Goal: Task Accomplishment & Management: Complete application form

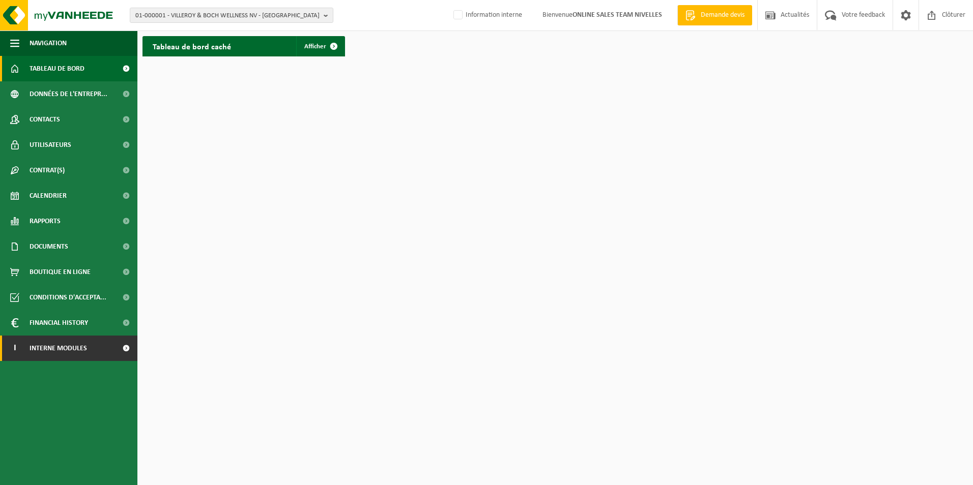
click at [64, 352] on span "Interne modules" at bounding box center [58, 348] width 57 height 25
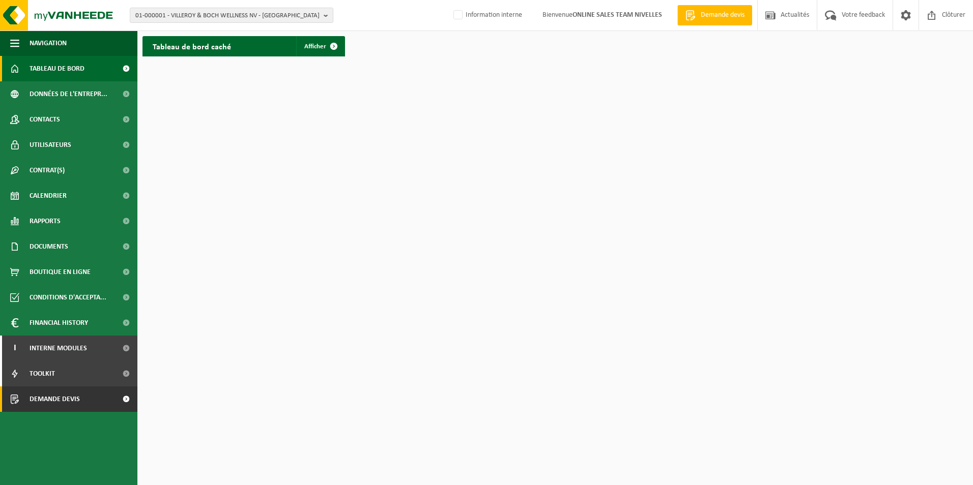
click at [67, 400] on span "Demande devis" at bounding box center [55, 399] width 50 height 25
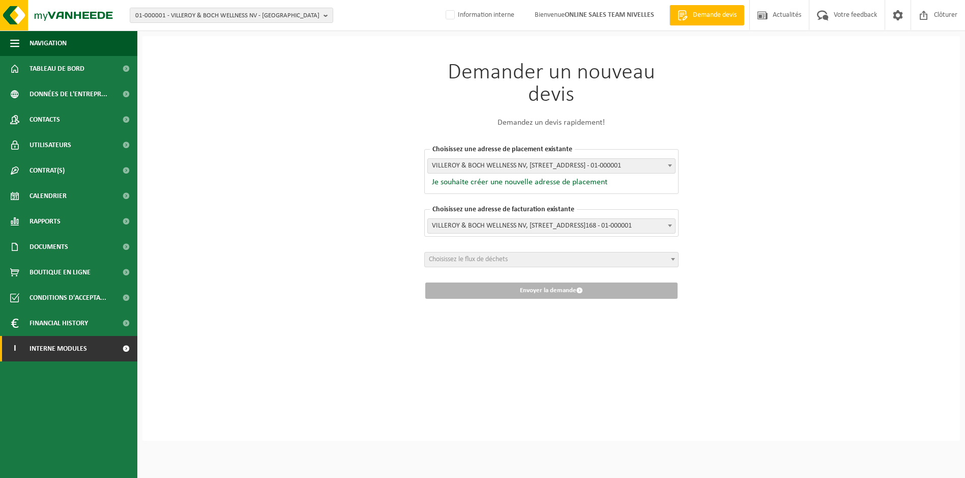
click at [65, 347] on span "Interne modules" at bounding box center [58, 348] width 57 height 25
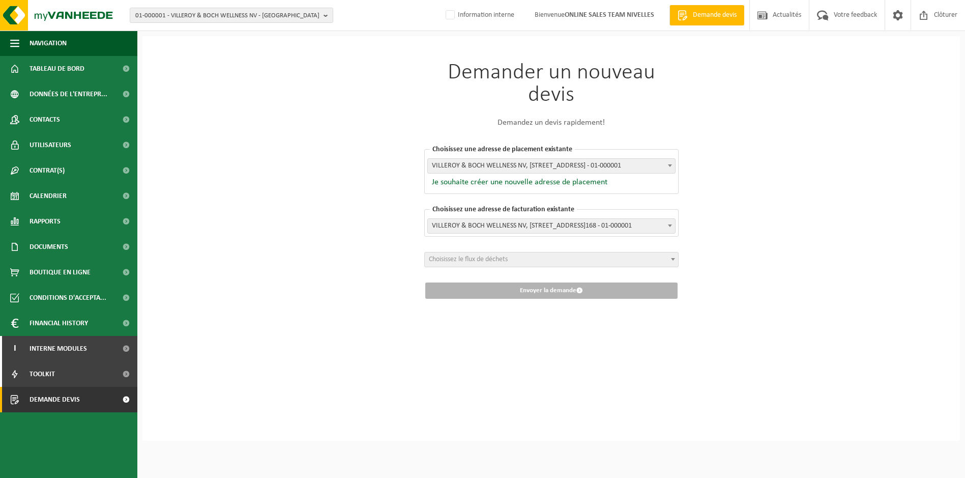
click at [53, 398] on span "Demande devis" at bounding box center [55, 399] width 50 height 25
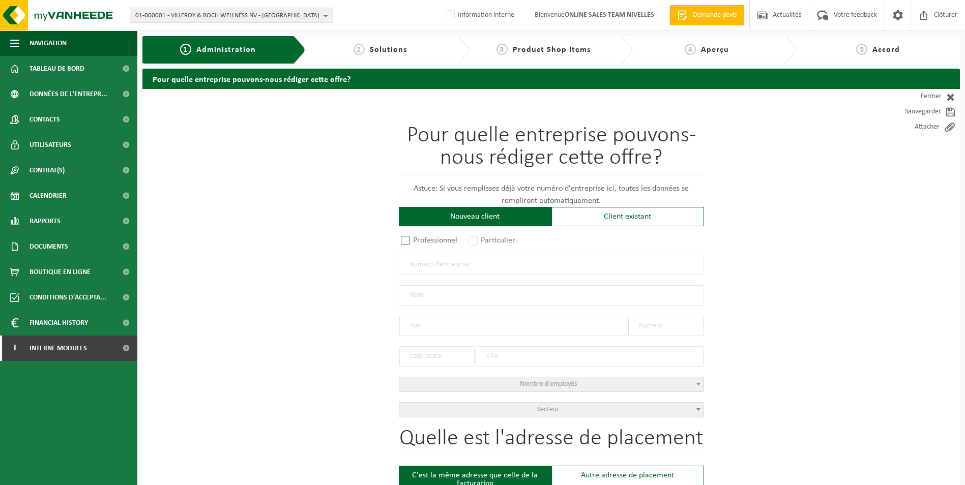
click at [403, 242] on label "Professionnel" at bounding box center [430, 240] width 62 height 14
click at [416, 242] on input "Professionnel" at bounding box center [419, 241] width 7 height 7
radio input "true"
click at [415, 268] on input "text" at bounding box center [551, 265] width 305 height 20
type input "0889851472"
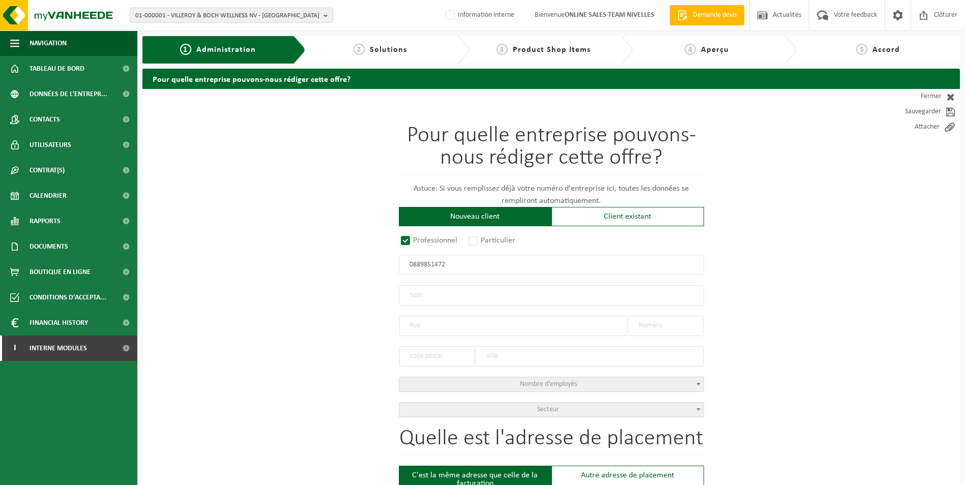
radio input "true"
type input "0889851472"
type input "START CONSTRUCTION CV"
type input "RUE DU FOLLET"
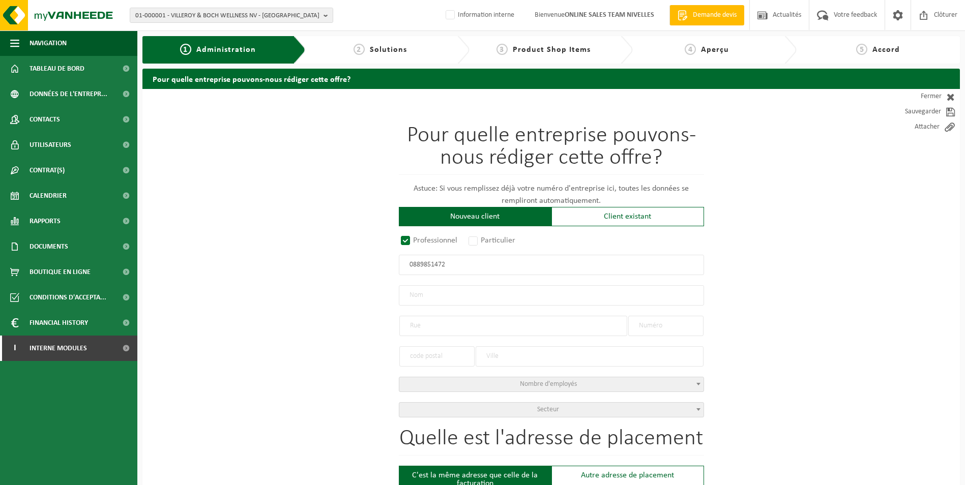
type input "10/202"
type input "7540"
type input "TOURNAI"
select select "D"
type input "START CONSTRUCTION CV"
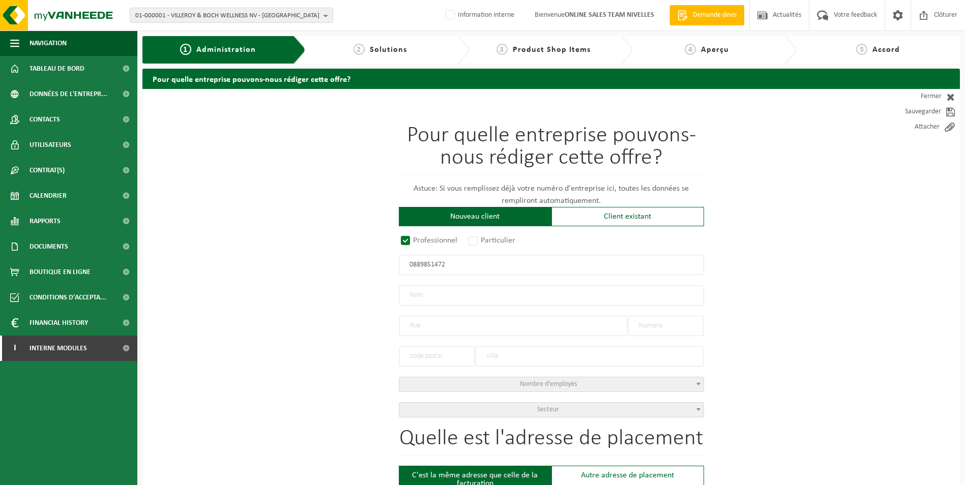
type input "RUE DU FOLLET"
type input "10/202"
type input "7540"
type input "TOURNAI"
type input "2164942802"
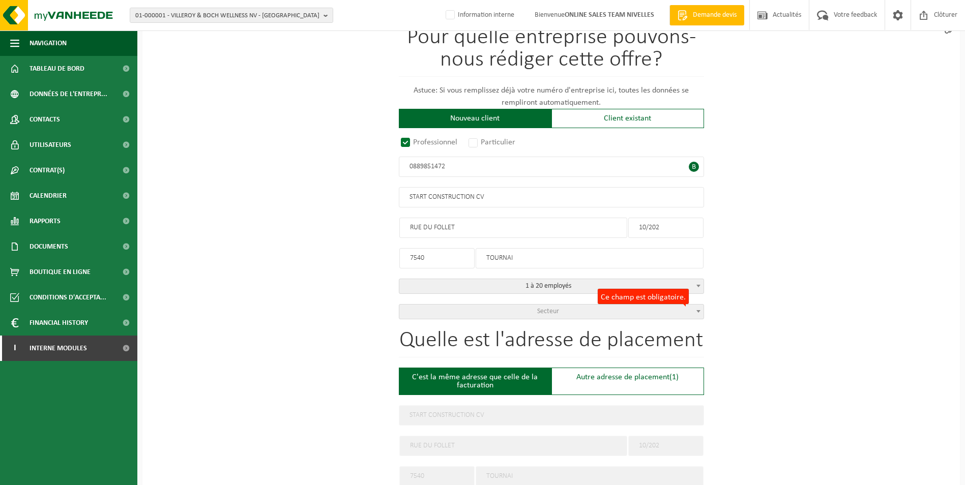
scroll to position [102, 0]
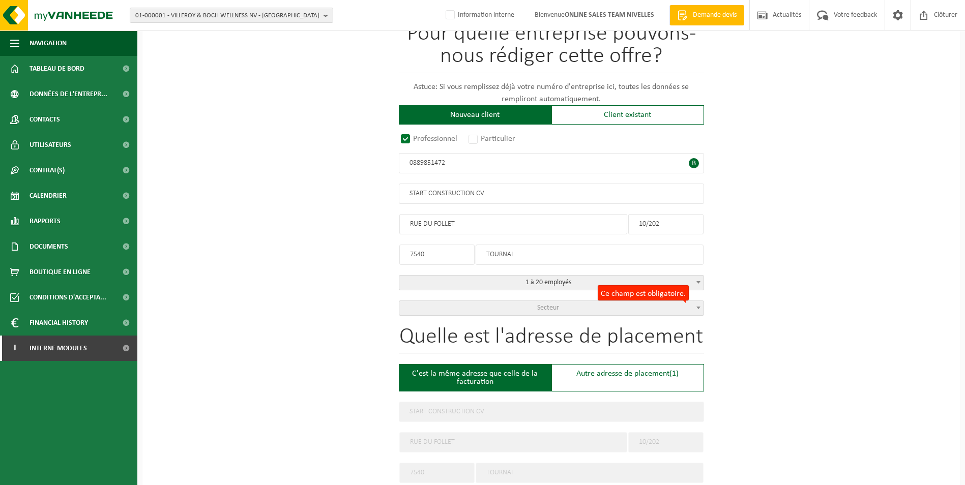
click at [542, 309] on span "Secteur" at bounding box center [548, 308] width 22 height 8
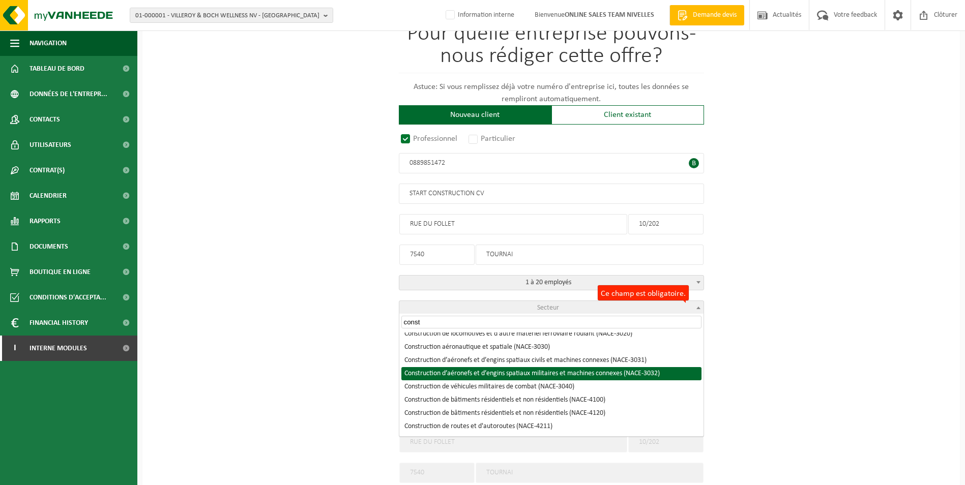
scroll to position [153, 0]
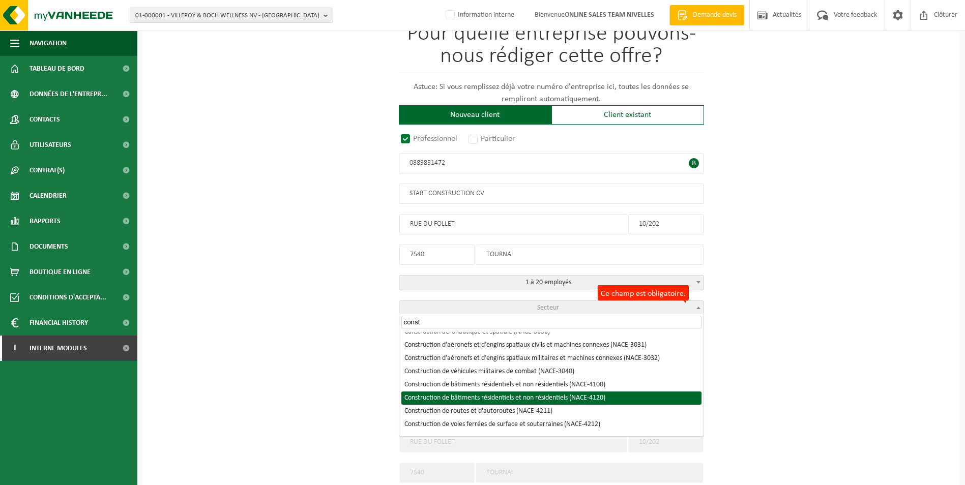
type input "const"
select select "NACE_4120"
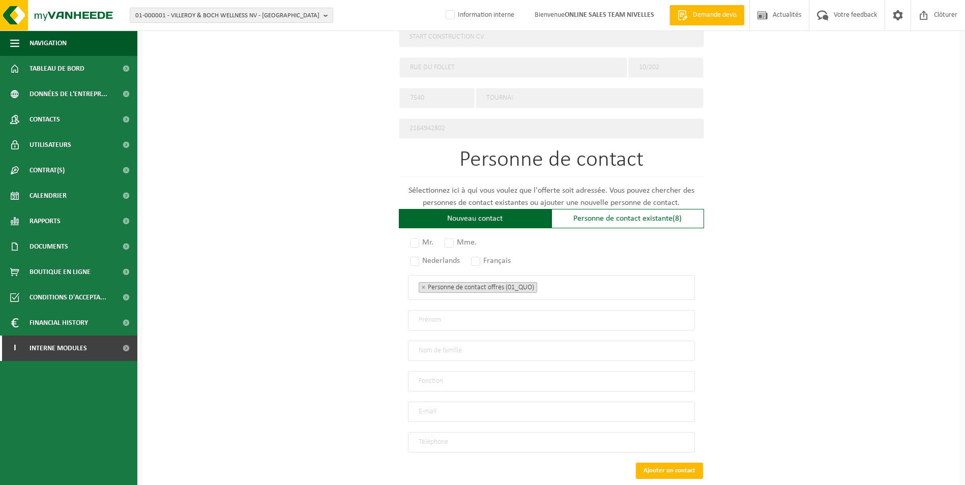
scroll to position [485, 0]
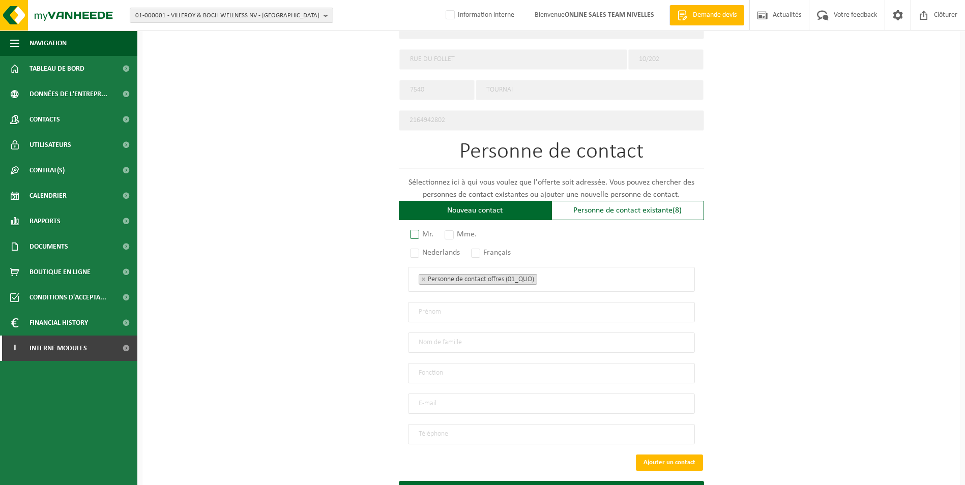
click at [416, 229] on label "Mr." at bounding box center [422, 234] width 28 height 14
radio input "true"
click at [480, 250] on label "Français" at bounding box center [491, 253] width 45 height 14
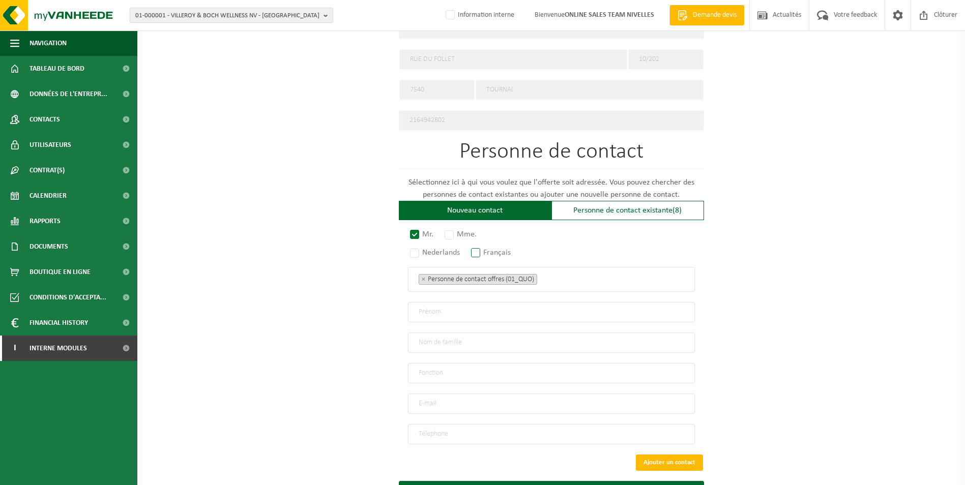
radio input "true"
click at [588, 279] on ul "× Personne de contact offres (01_QUO)" at bounding box center [552, 279] width 266 height 13
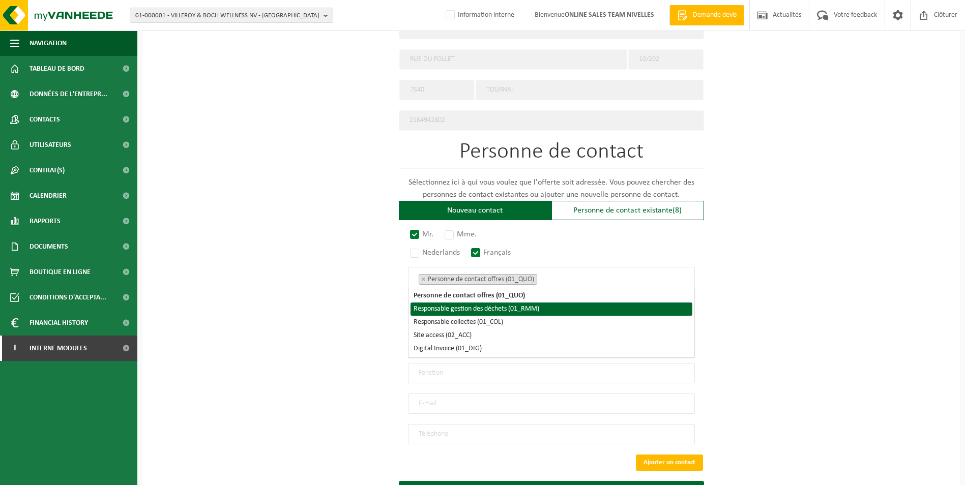
click at [521, 308] on li "Responsable gestion des déchets (01_RMM)" at bounding box center [552, 309] width 282 height 13
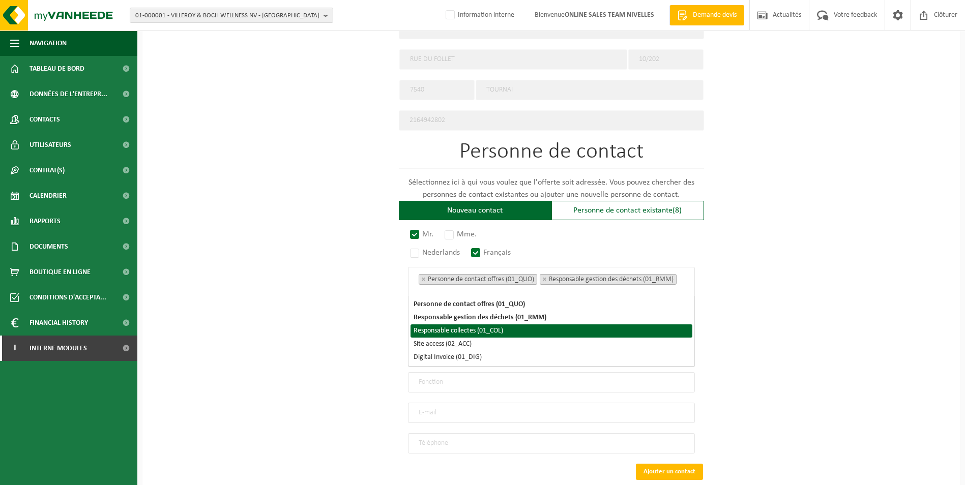
click at [500, 331] on li "Responsable collectes (01_COL)" at bounding box center [552, 331] width 282 height 13
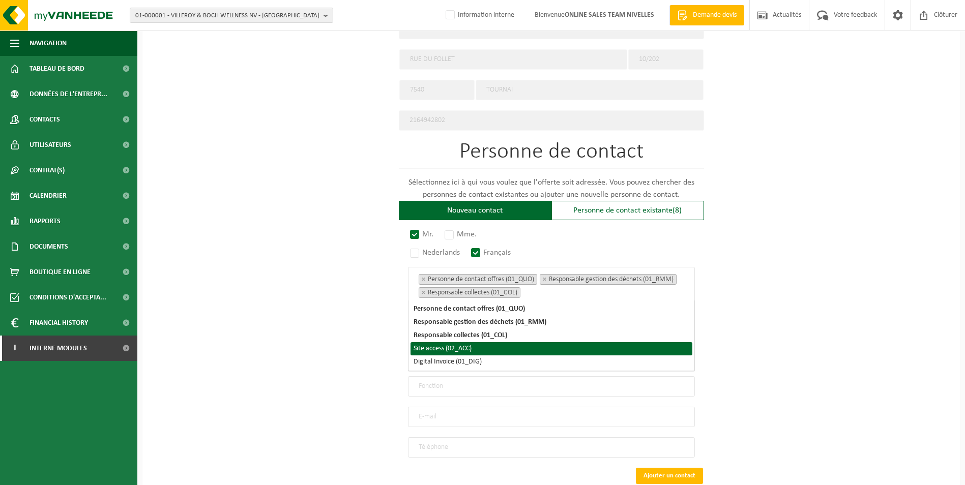
click at [472, 348] on li "Site access (02_ACC)" at bounding box center [552, 348] width 282 height 13
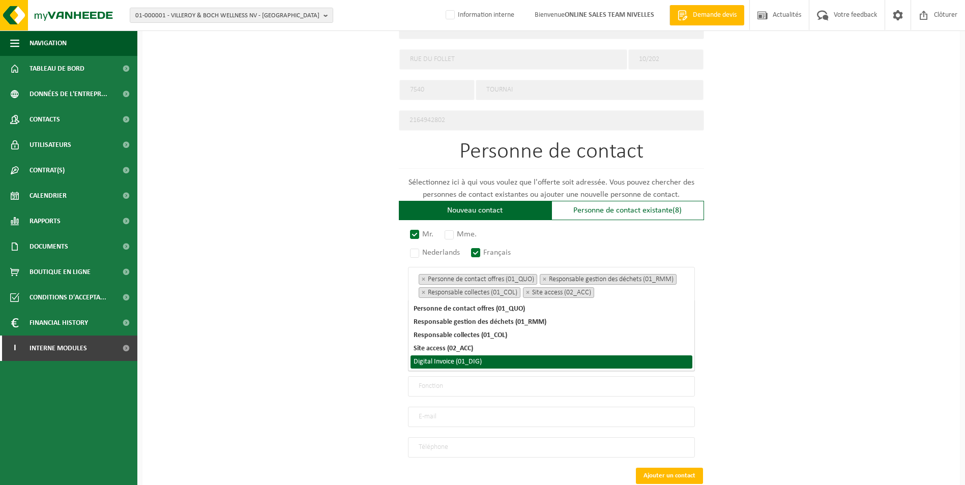
click at [469, 363] on li "Digital Invoice (01_DIG)" at bounding box center [552, 362] width 282 height 13
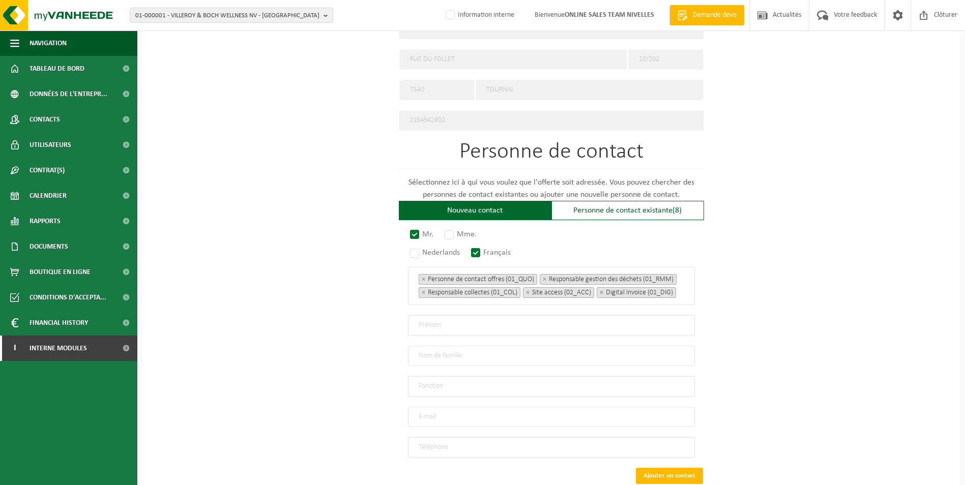
click at [787, 310] on div "Pour quelle entreprise pouvons-nous rédiger cette offre? Astuce: Si vous rempli…" at bounding box center [550, 75] width 817 height 943
drag, startPoint x: 458, startPoint y: 328, endPoint x: 463, endPoint y: 326, distance: 5.7
click at [458, 328] on input "text" at bounding box center [551, 325] width 287 height 20
type input "Jérome"
type input "Kirsch"
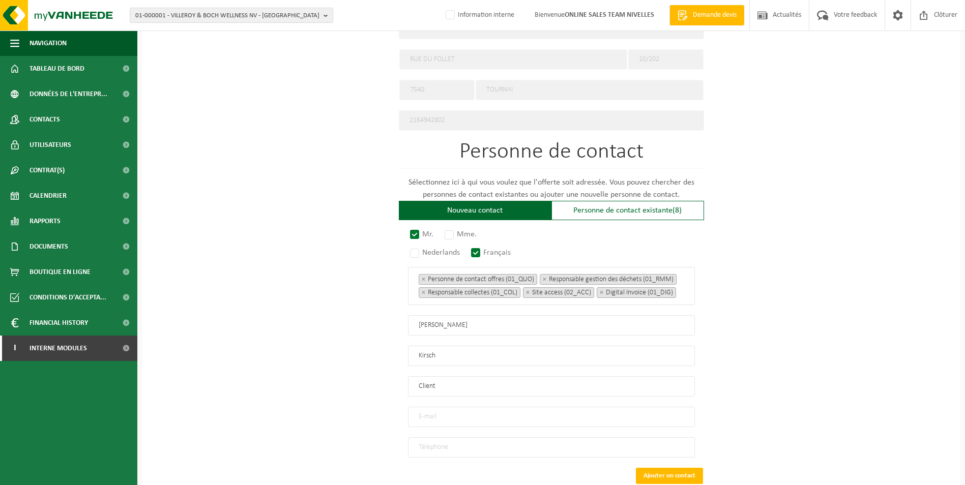
type input "Client"
type input "bs@startconstruction.be"
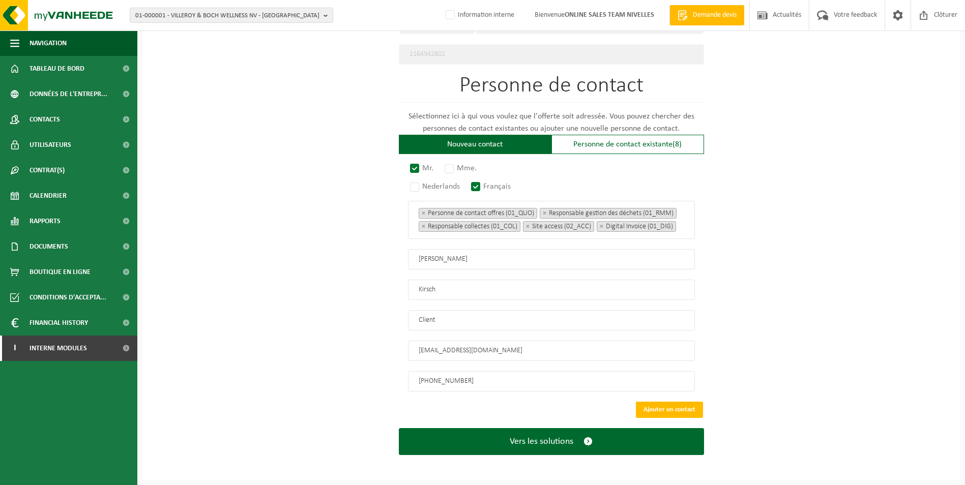
scroll to position [552, 0]
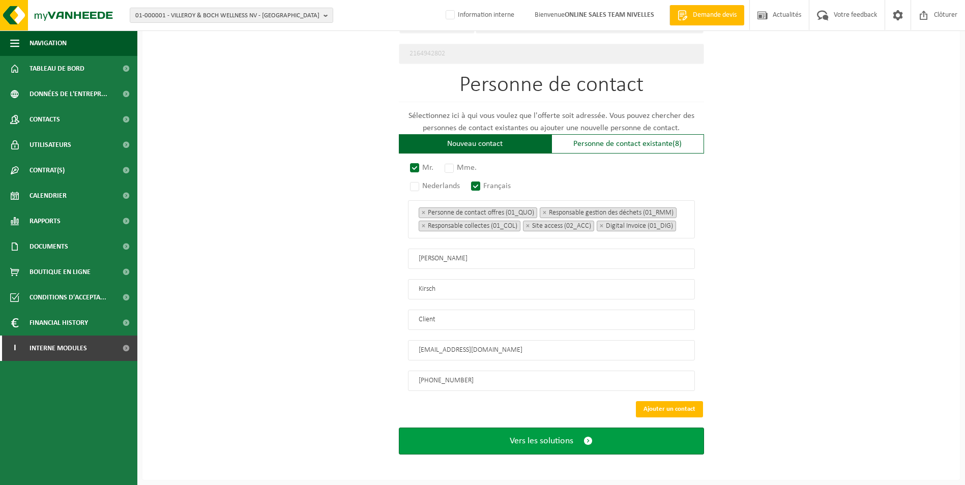
type input "+32 497 66 84 46"
click at [555, 438] on span "Vers les solutions" at bounding box center [542, 441] width 64 height 11
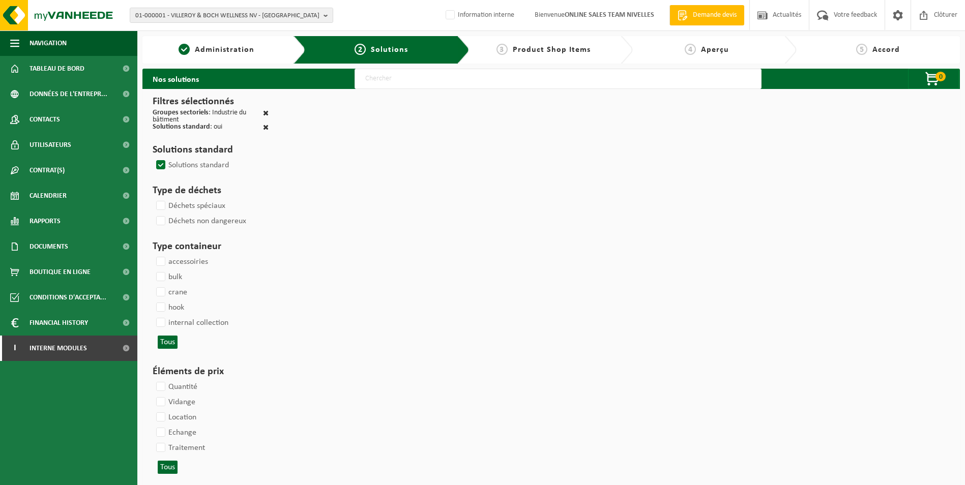
drag, startPoint x: 438, startPoint y: 65, endPoint x: 433, endPoint y: 78, distance: 14.0
click at [433, 78] on input "text" at bounding box center [558, 79] width 407 height 20
type input "000052"
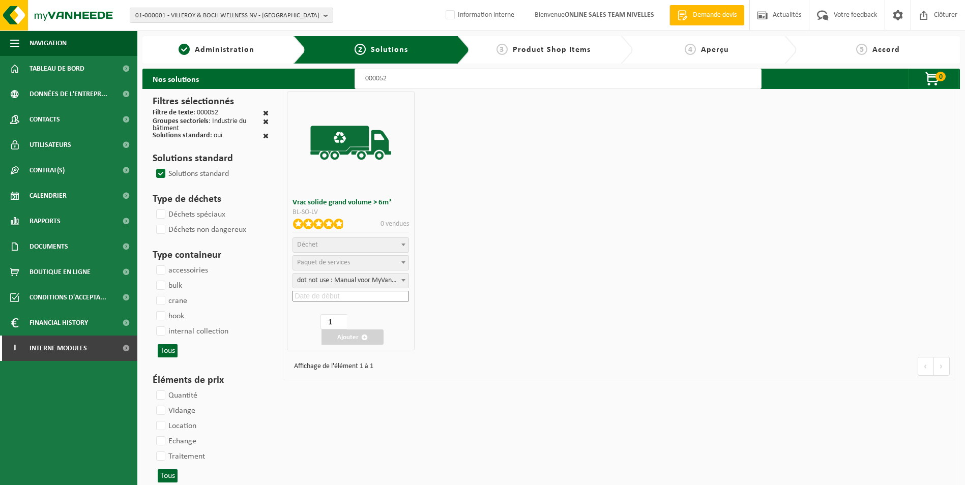
click at [365, 252] on span "Déchet" at bounding box center [350, 245] width 116 height 15
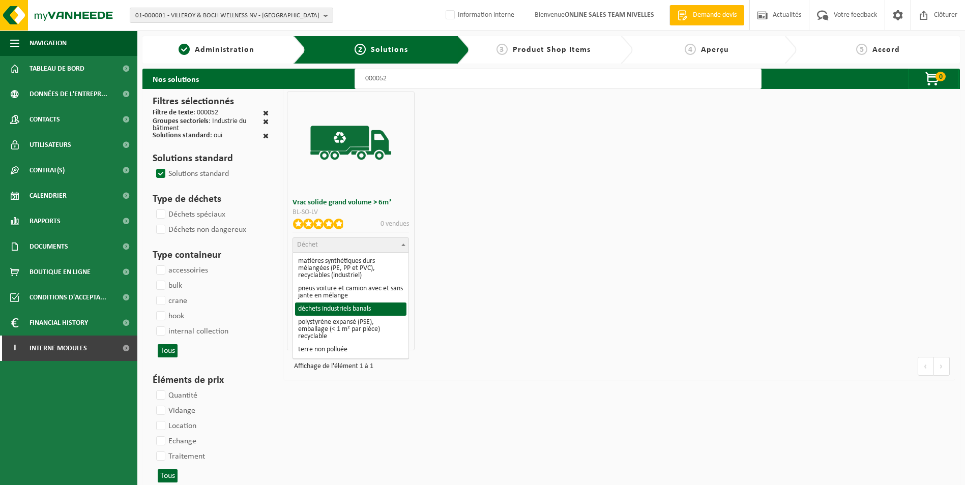
select select "8"
select select
select select "47"
select select "25"
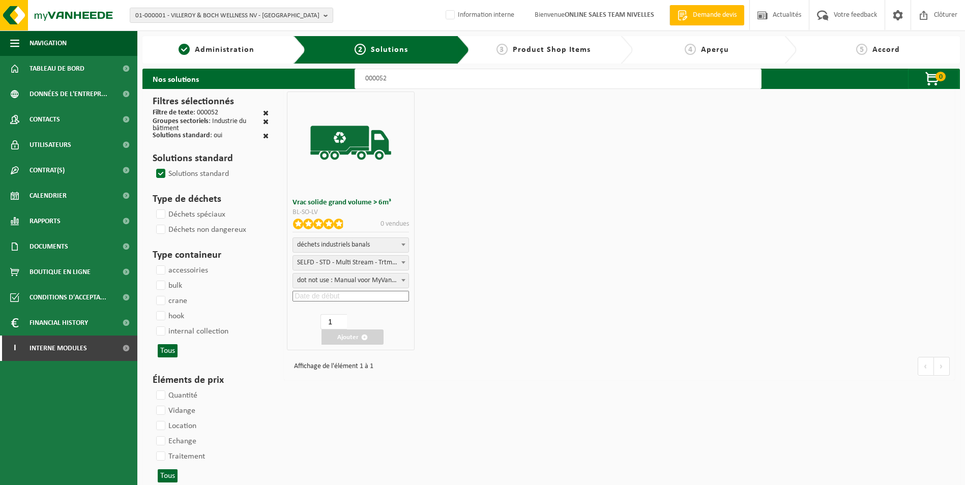
click at [344, 293] on input at bounding box center [350, 296] width 116 height 11
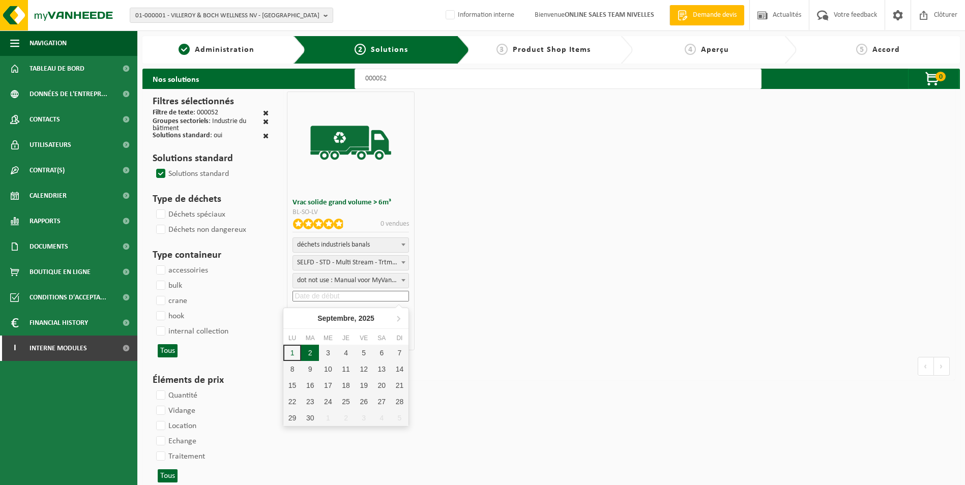
click at [305, 353] on div "2" at bounding box center [310, 353] width 18 height 16
type input "2025-09-02"
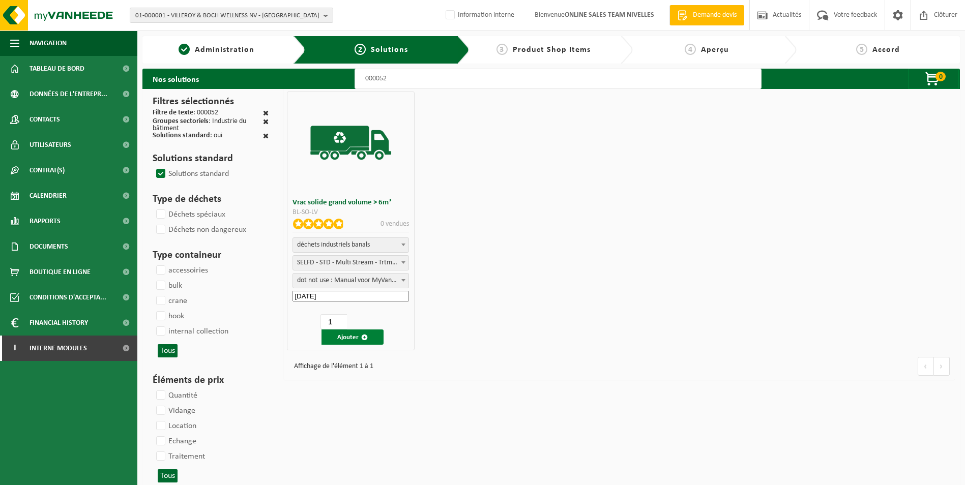
click at [352, 337] on button "Ajouter" at bounding box center [352, 337] width 62 height 15
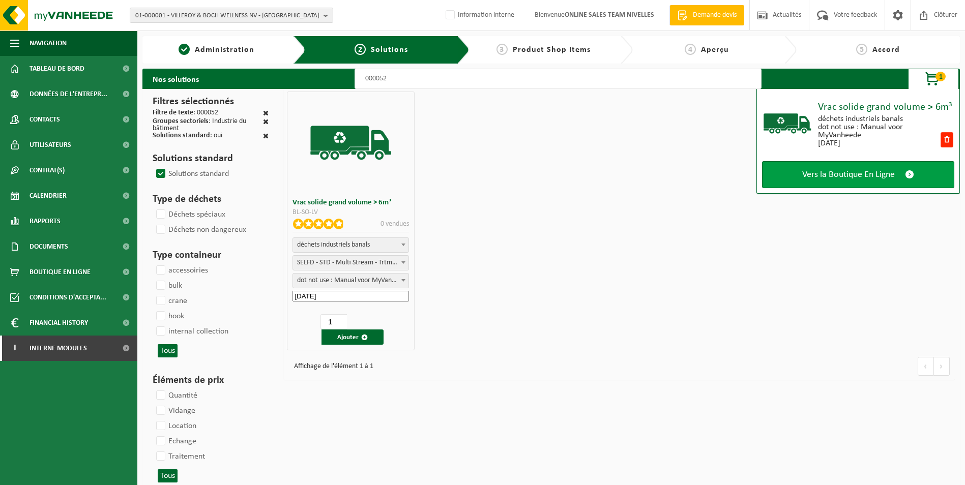
click at [858, 181] on link "Vers la Boutique En Ligne" at bounding box center [858, 174] width 192 height 27
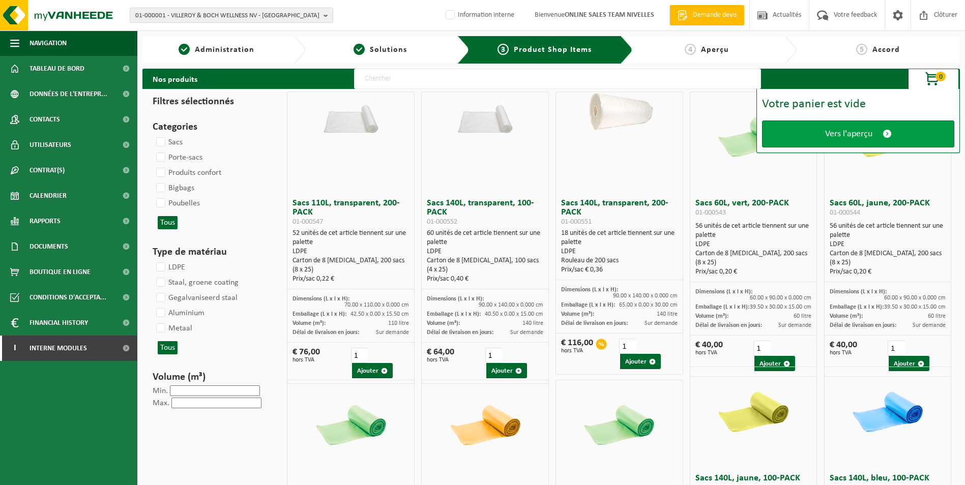
click at [843, 137] on span "Vers l'aperçu" at bounding box center [848, 134] width 47 height 11
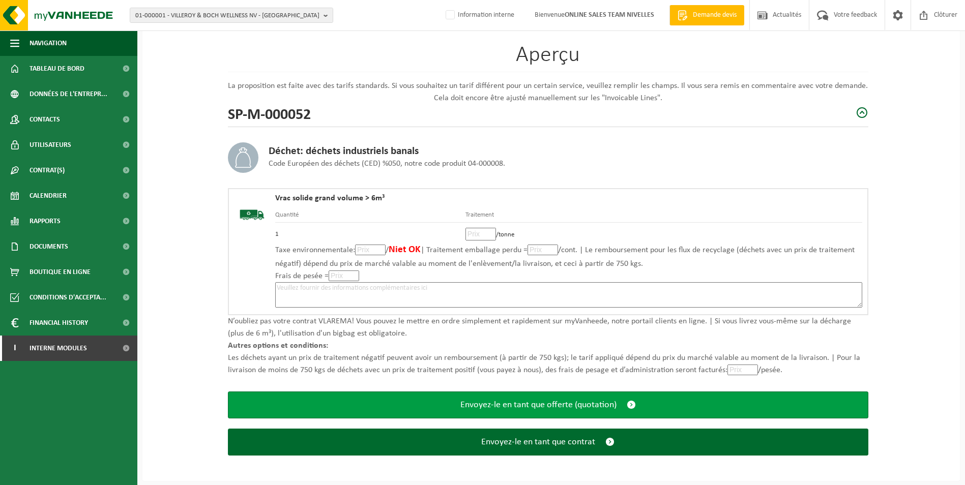
scroll to position [71, 0]
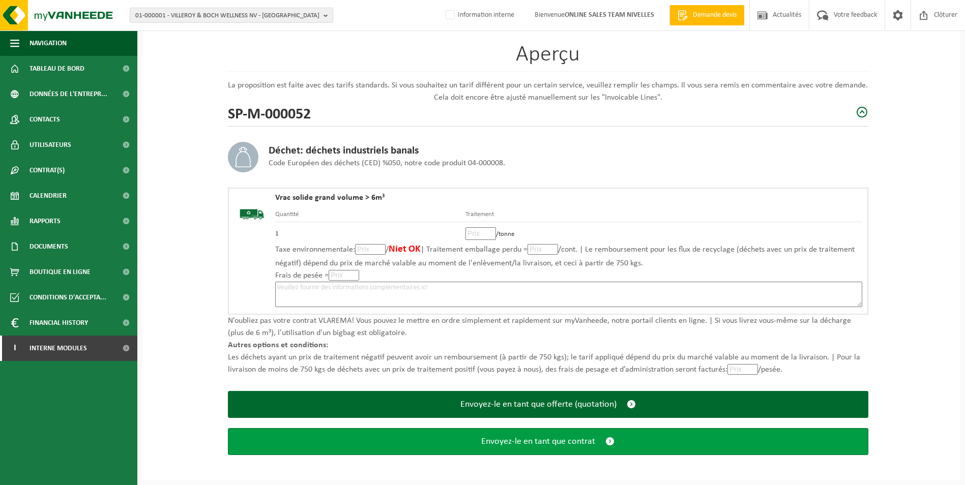
click at [522, 442] on span "Envoyez-le en tant que contrat" at bounding box center [538, 441] width 114 height 11
